Goal: Task Accomplishment & Management: Manage account settings

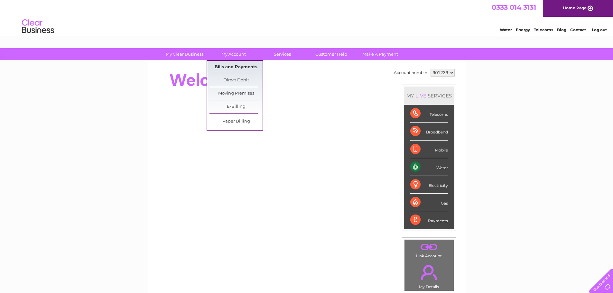
click at [233, 65] on link "Bills and Payments" at bounding box center [235, 67] width 53 height 13
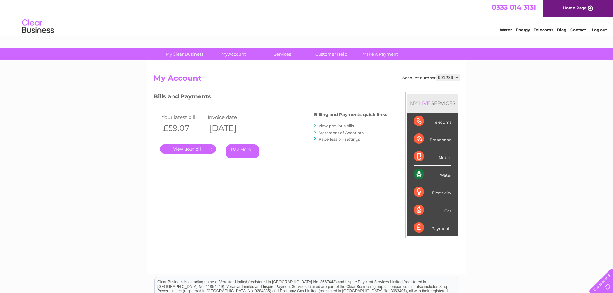
click at [198, 150] on link "." at bounding box center [188, 148] width 56 height 9
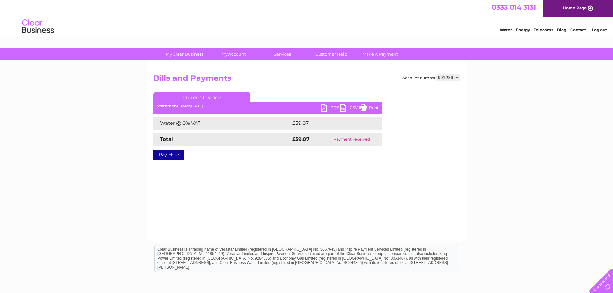
click at [335, 106] on link "PDF" at bounding box center [330, 108] width 19 height 9
click at [449, 78] on select "901236 997830" at bounding box center [448, 78] width 24 height 8
select select "997830"
click at [436, 74] on select "901236 997830" at bounding box center [448, 78] width 24 height 8
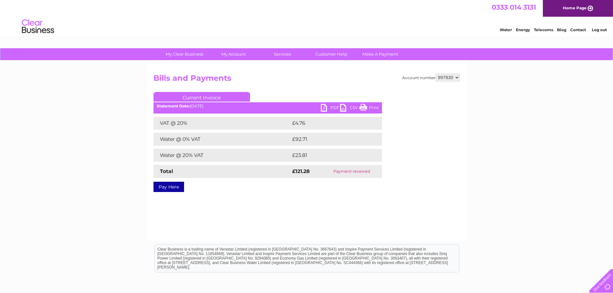
click at [332, 107] on link "PDF" at bounding box center [330, 108] width 19 height 9
